Goal: Task Accomplishment & Management: Use online tool/utility

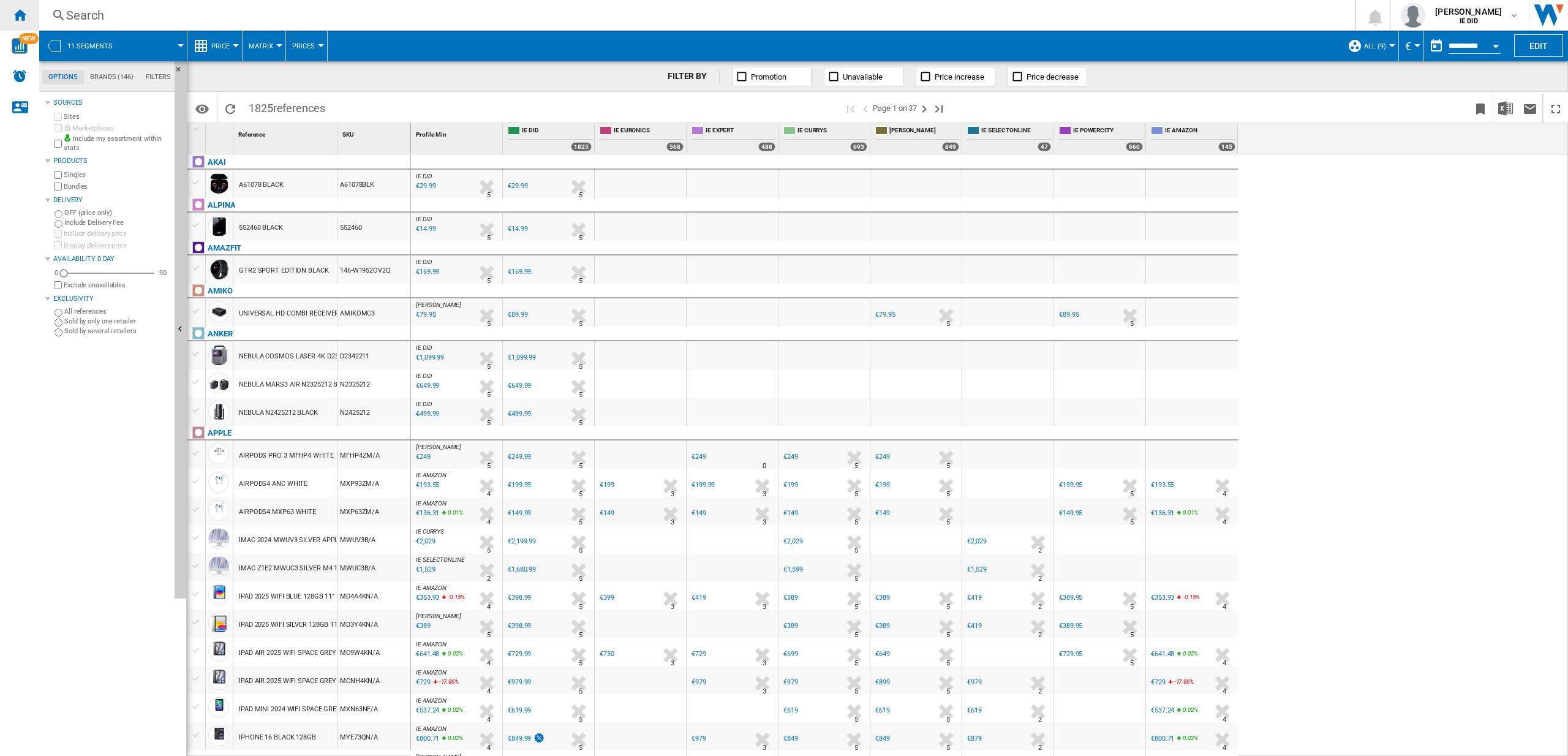
click at [16, 10] on ng-md-icon "Home" at bounding box center [19, 14] width 14 height 14
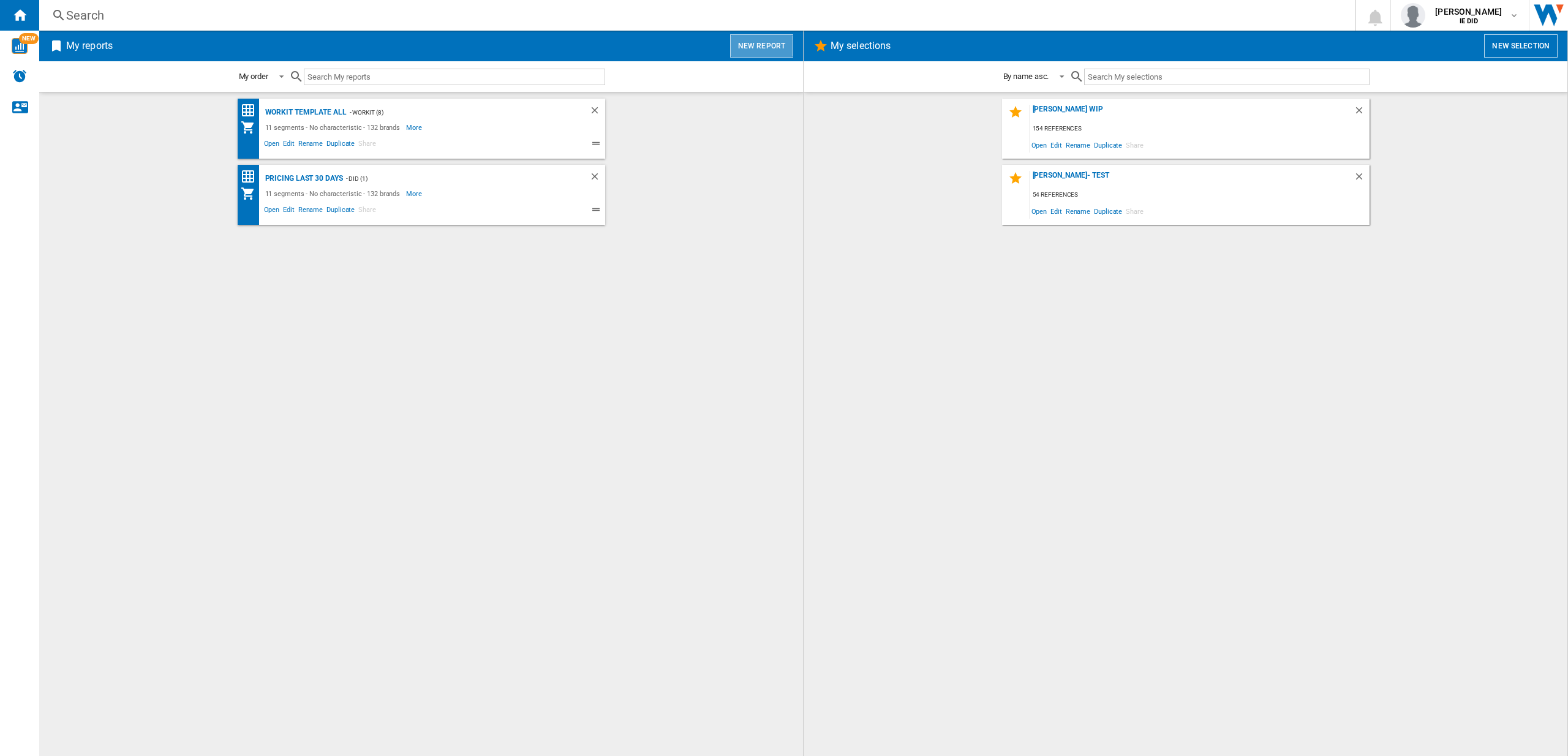
click at [768, 51] on button "New report" at bounding box center [761, 46] width 63 height 23
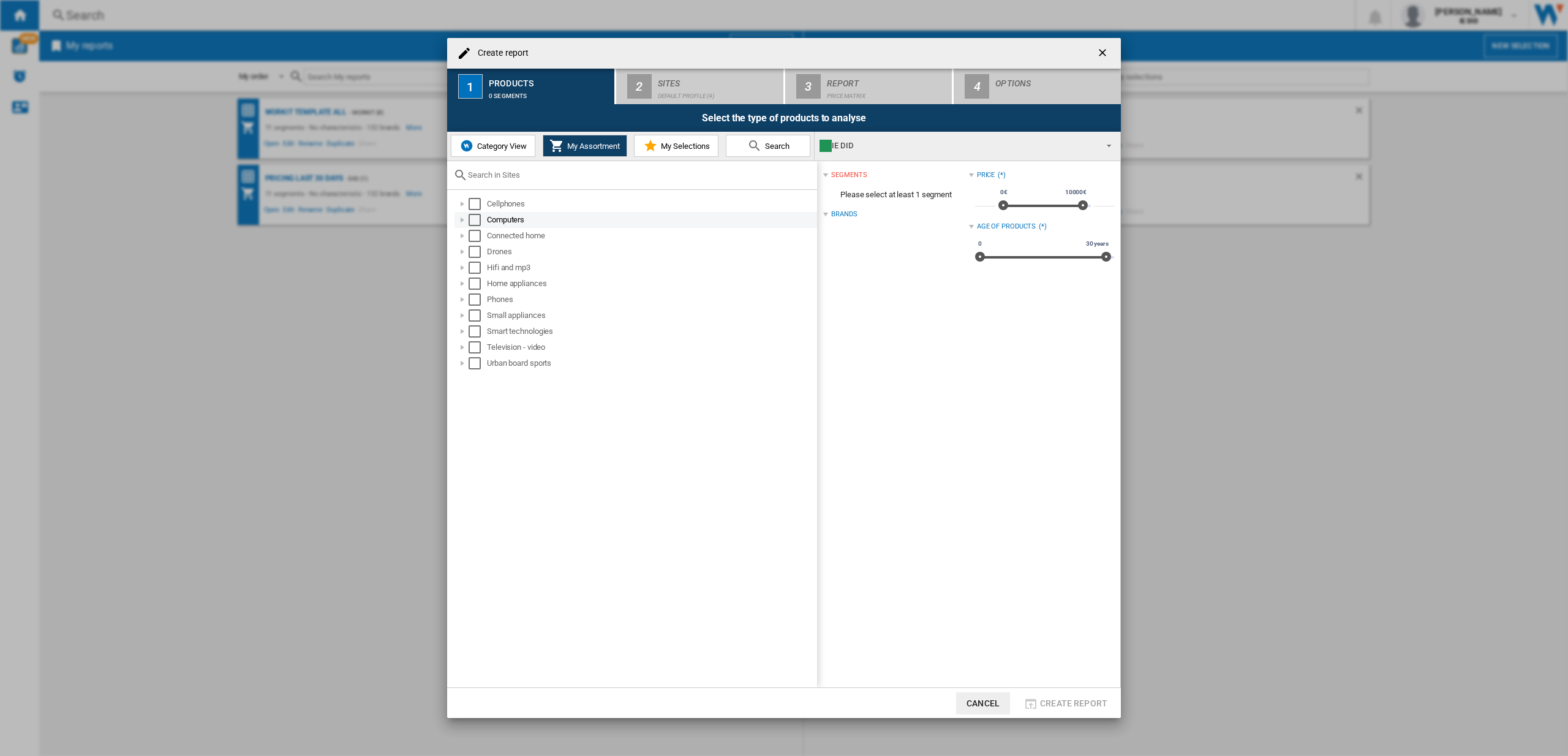
drag, startPoint x: 474, startPoint y: 202, endPoint x: 475, endPoint y: 215, distance: 13.0
click at [475, 203] on div "Select" at bounding box center [475, 204] width 13 height 13
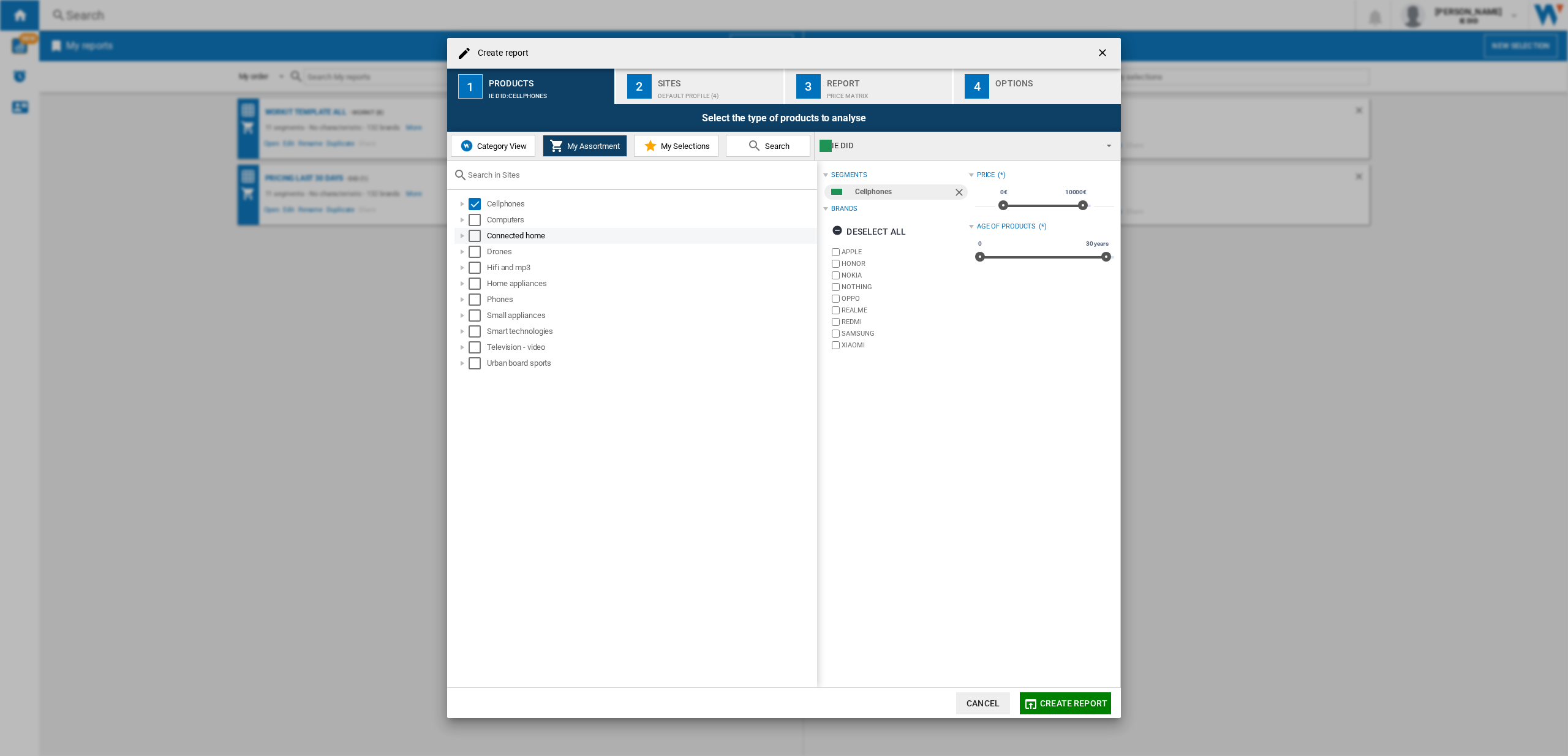
drag, startPoint x: 477, startPoint y: 224, endPoint x: 477, endPoint y: 238, distance: 14.0
click at [477, 225] on div "Select" at bounding box center [475, 220] width 13 height 13
click at [477, 237] on div "Select" at bounding box center [475, 236] width 13 height 13
drag, startPoint x: 477, startPoint y: 249, endPoint x: 475, endPoint y: 288, distance: 39.1
click at [477, 251] on div "Select" at bounding box center [475, 252] width 13 height 13
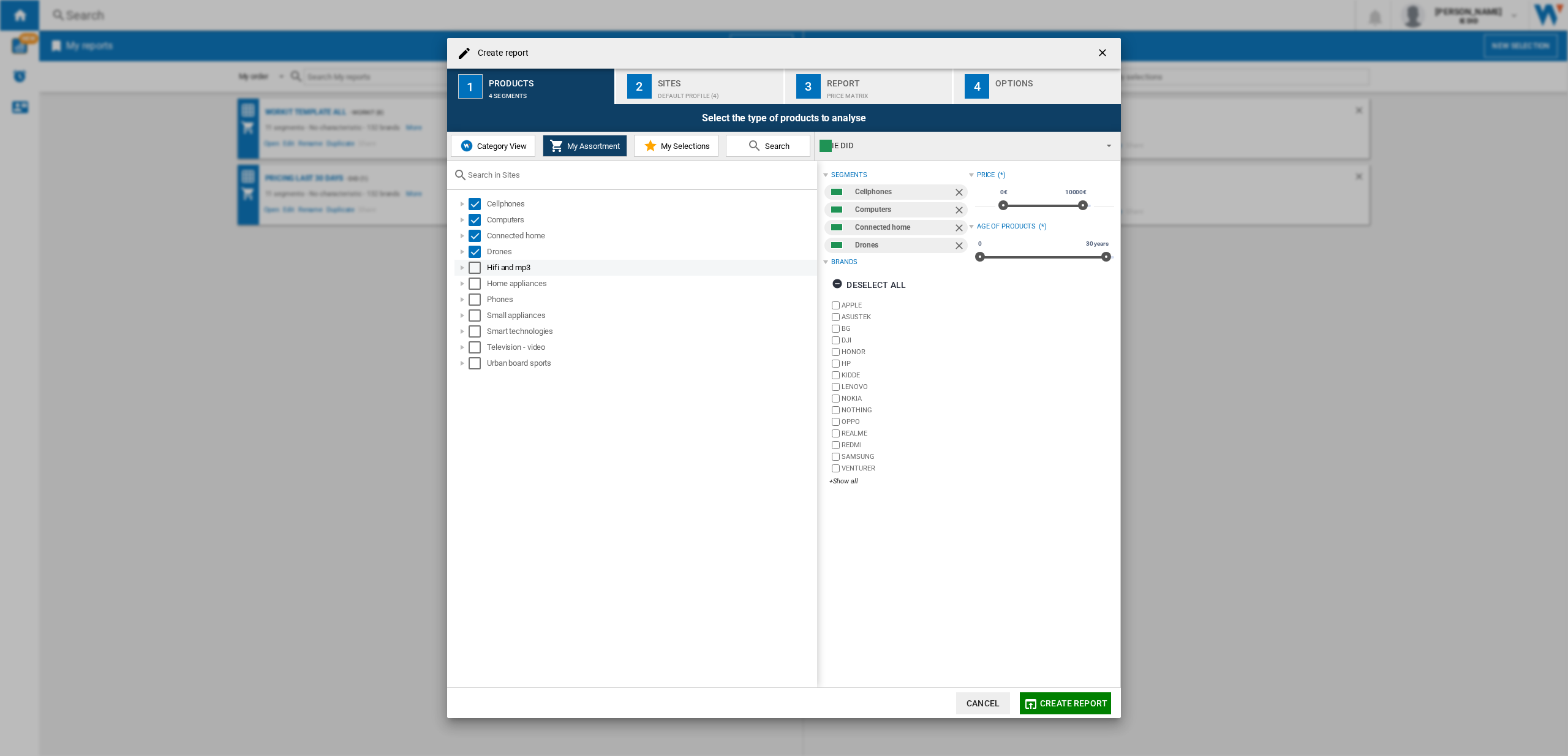
click at [480, 270] on md-checkbox "Select" at bounding box center [477, 268] width 18 height 13
click at [479, 279] on div "Select" at bounding box center [475, 284] width 13 height 13
click at [477, 300] on div "Select" at bounding box center [475, 300] width 13 height 13
click at [477, 311] on div "Select" at bounding box center [475, 316] width 13 height 13
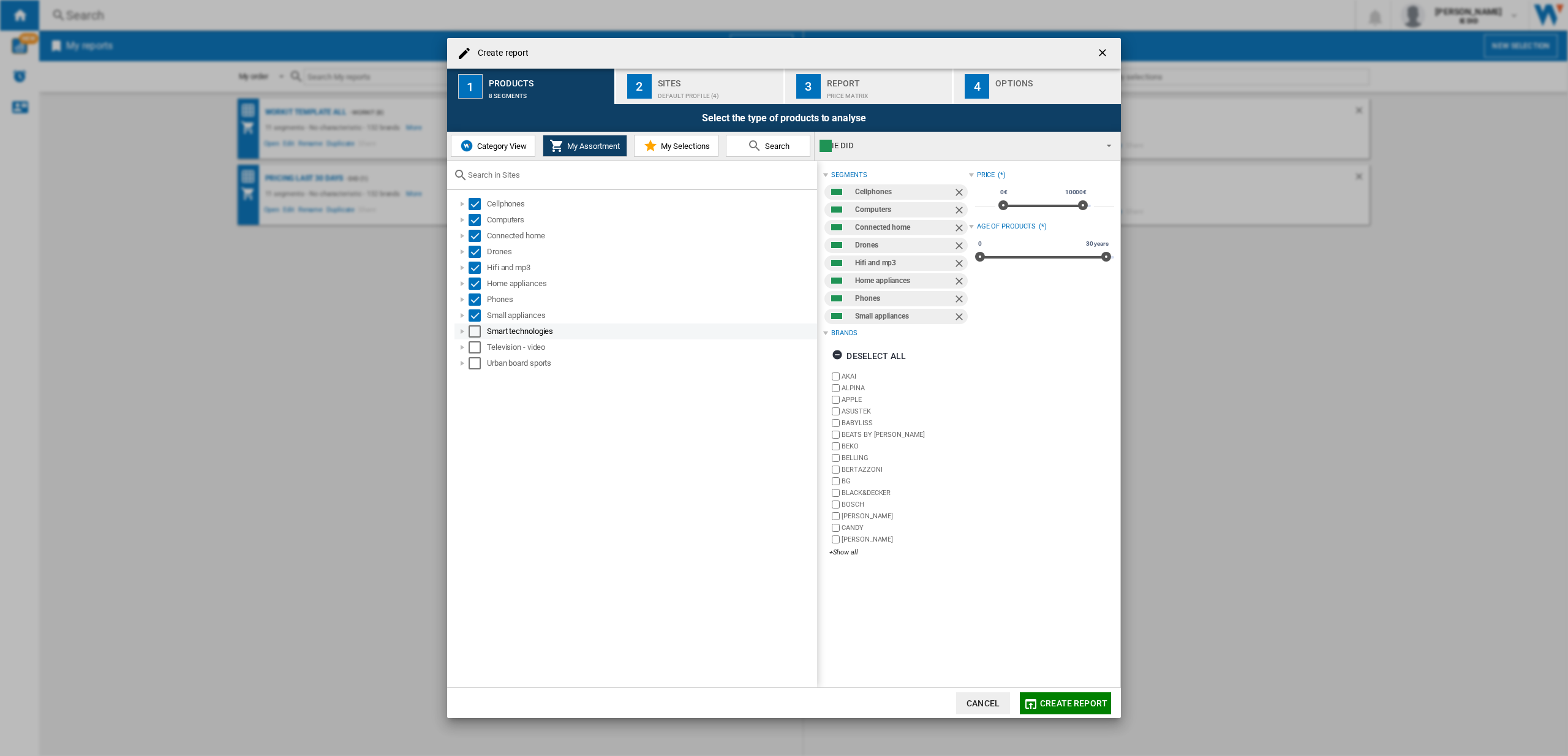
click at [480, 326] on div "Select" at bounding box center [475, 332] width 13 height 13
click at [480, 346] on div "Select" at bounding box center [475, 348] width 13 height 13
drag, startPoint x: 476, startPoint y: 358, endPoint x: 507, endPoint y: 343, distance: 34.4
click at [476, 358] on div "Select" at bounding box center [475, 363] width 13 height 13
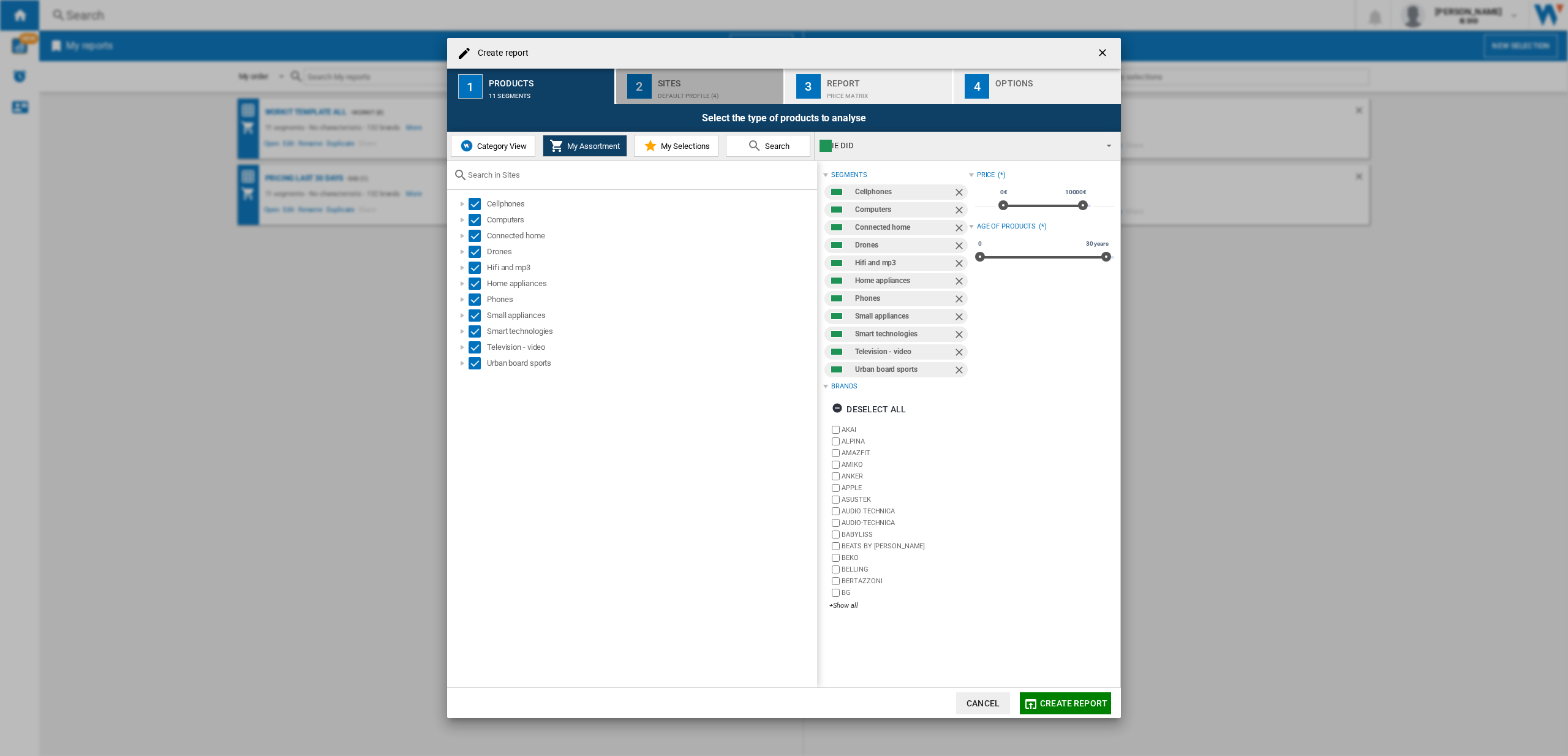
click at [684, 90] on div "Default profile (4)" at bounding box center [718, 93] width 120 height 13
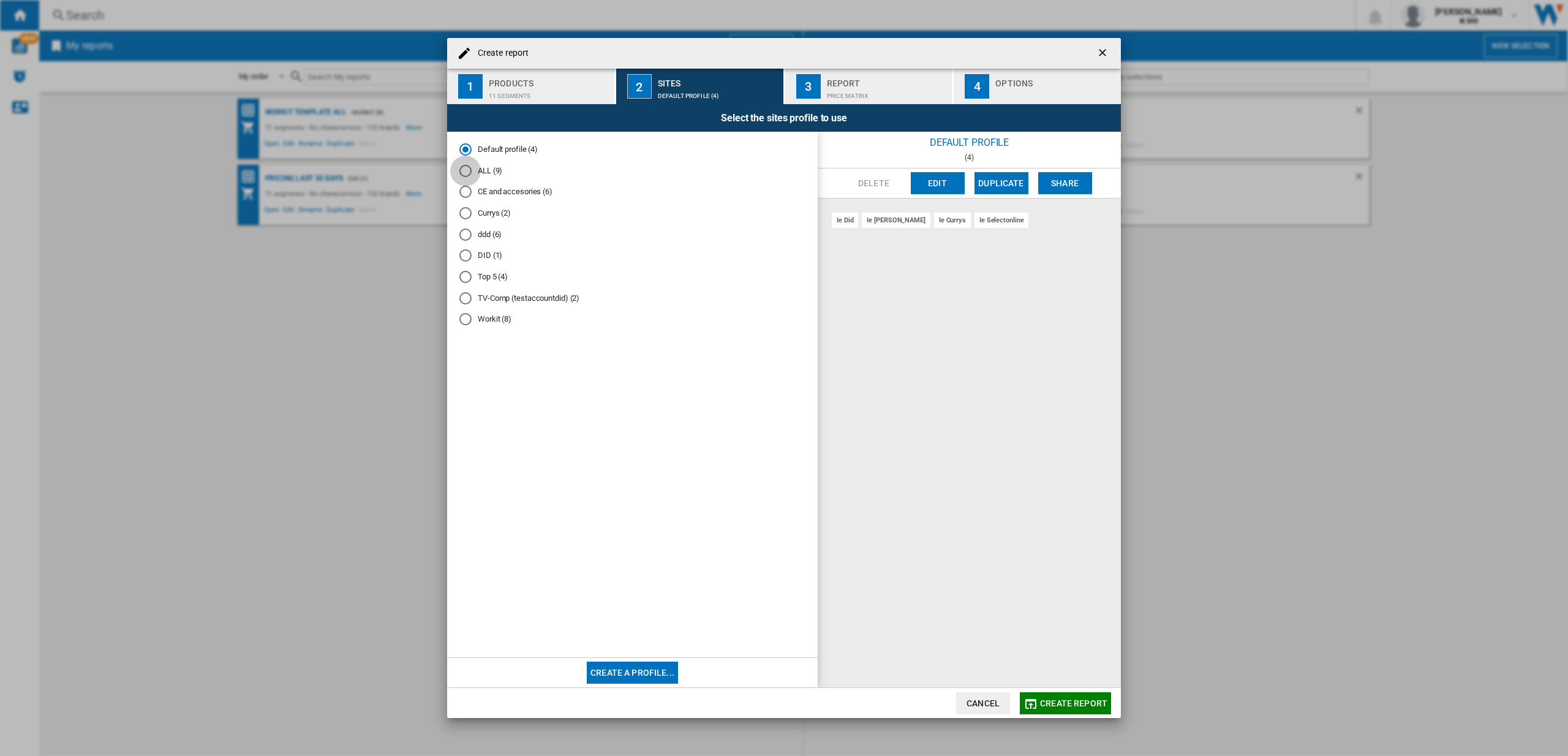
click at [470, 172] on div "ALL (9)" at bounding box center [465, 171] width 13 height 13
click at [1059, 711] on button "Create report" at bounding box center [1066, 703] width 92 height 22
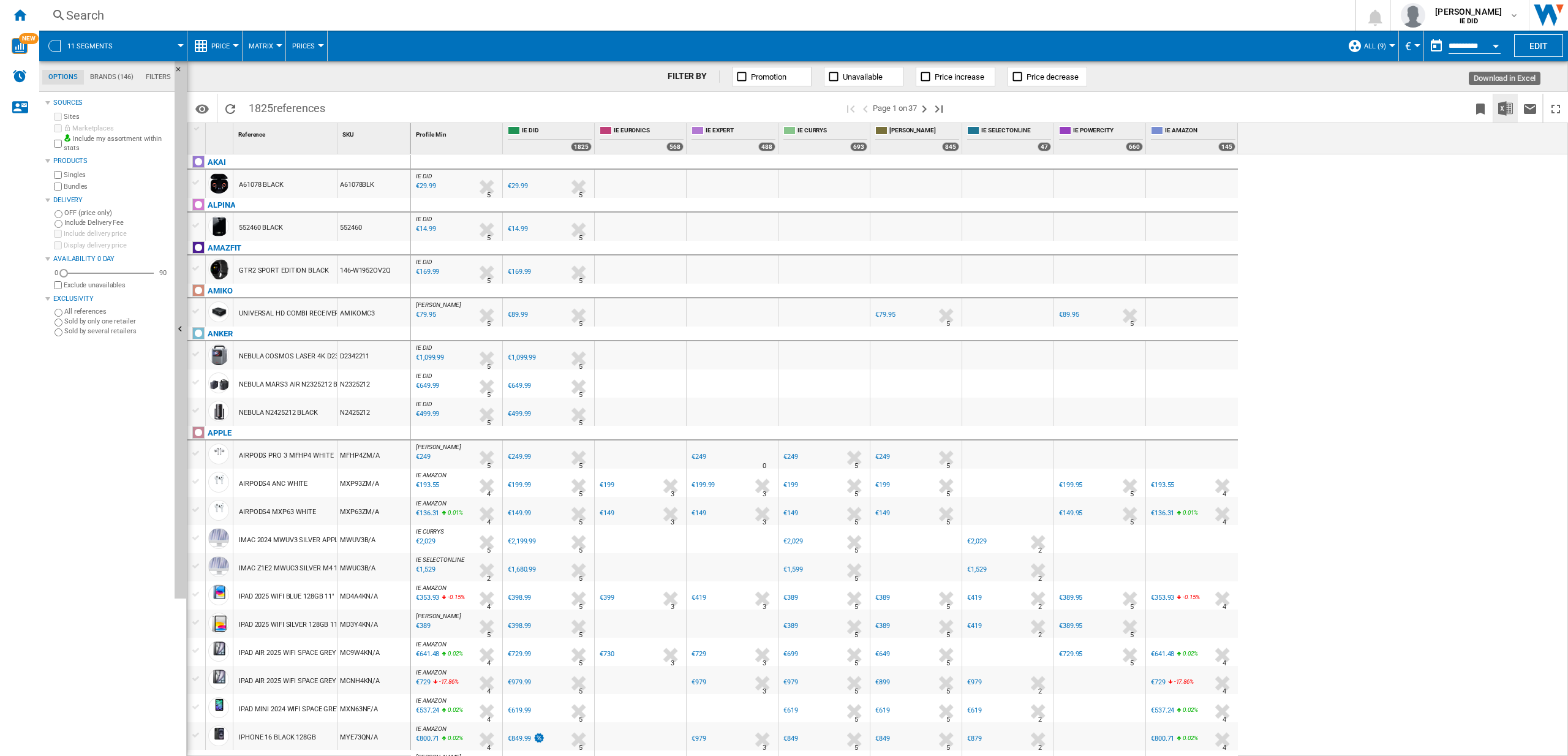
click at [1502, 109] on img "Download in Excel" at bounding box center [1505, 108] width 14 height 14
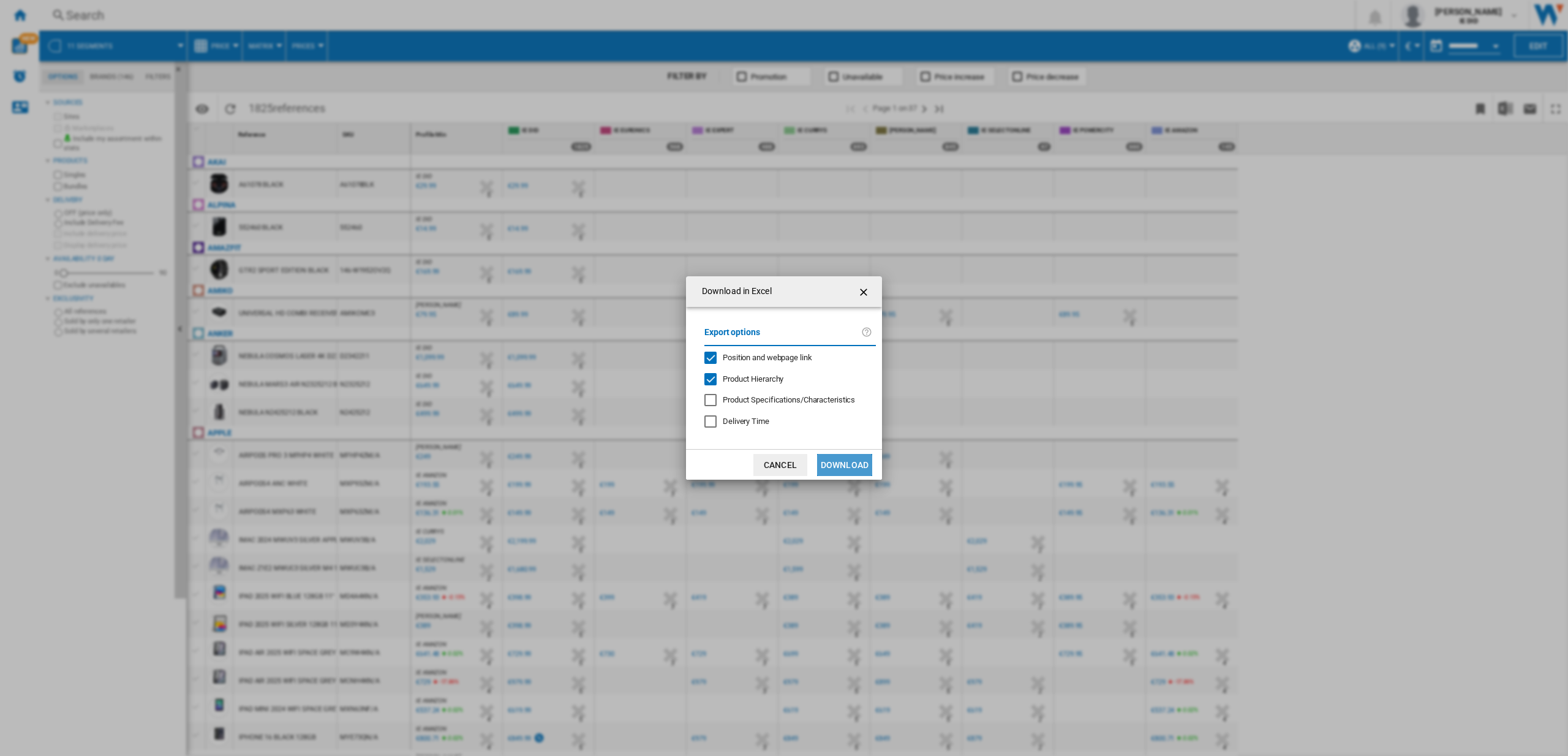
click at [840, 466] on button "Download" at bounding box center [845, 465] width 55 height 22
